Goal: Information Seeking & Learning: Learn about a topic

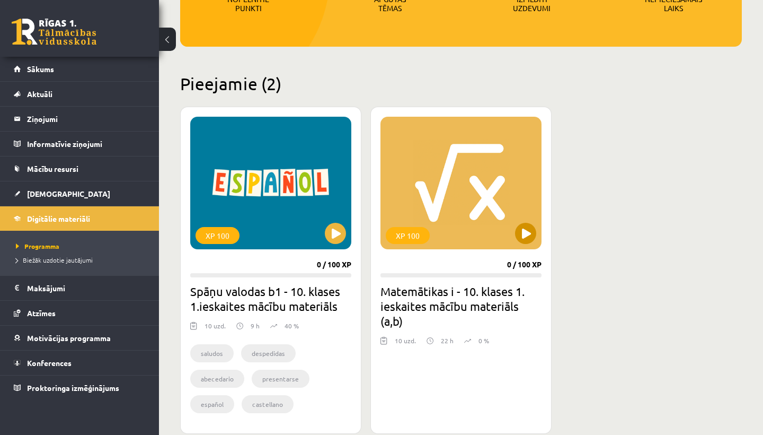
scroll to position [209, 0]
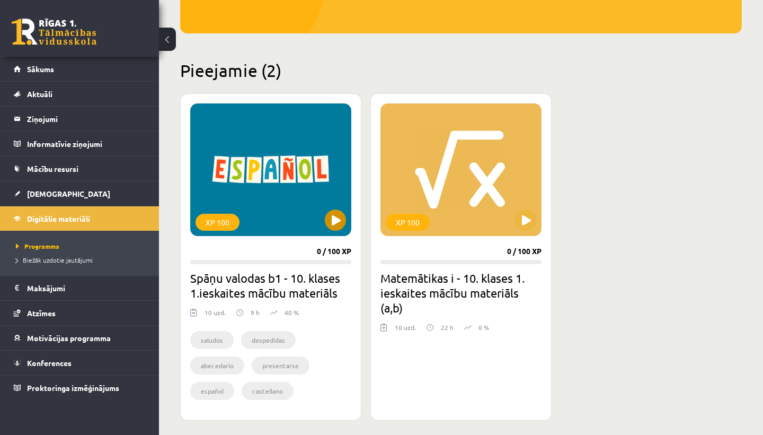
click at [340, 214] on button at bounding box center [335, 219] width 21 height 21
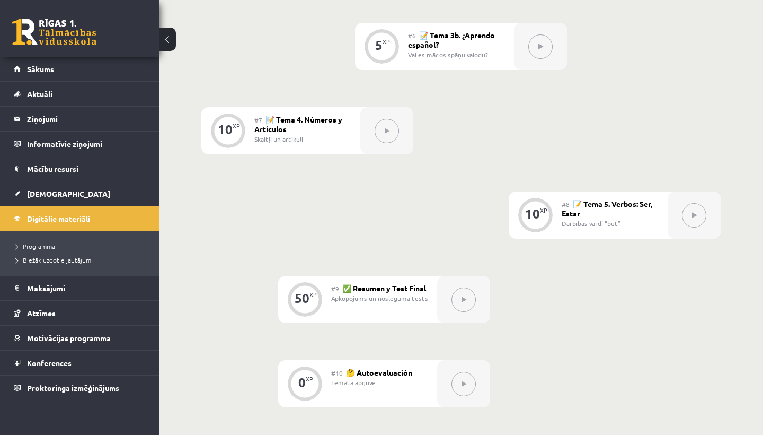
scroll to position [747, 0]
click at [67, 216] on span "Digitālie materiāli" at bounding box center [58, 219] width 63 height 10
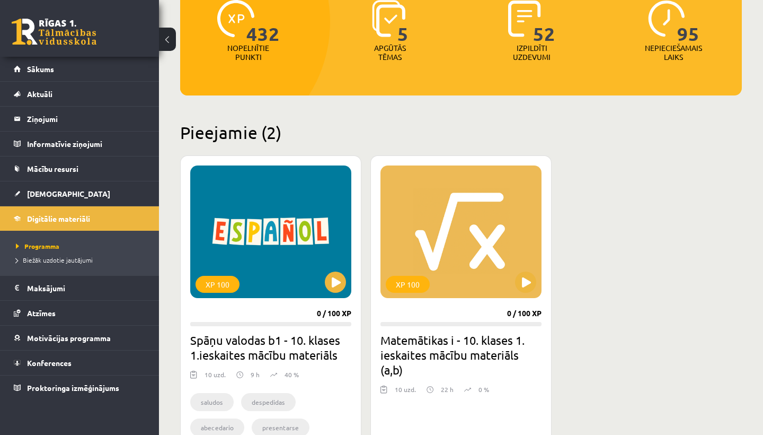
scroll to position [147, 0]
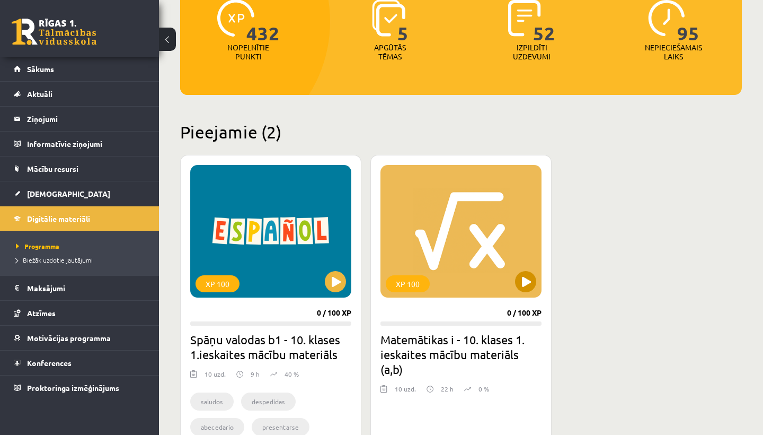
click at [531, 292] on div "XP 100" at bounding box center [461, 231] width 161 height 133
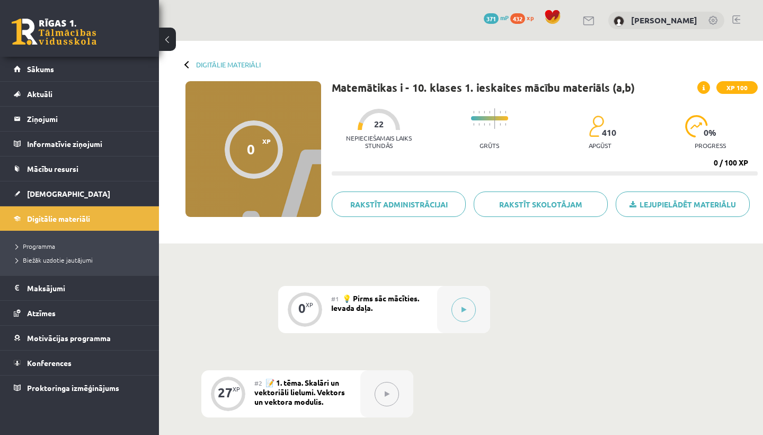
scroll to position [109, 0]
